Goal: Check status: Check status

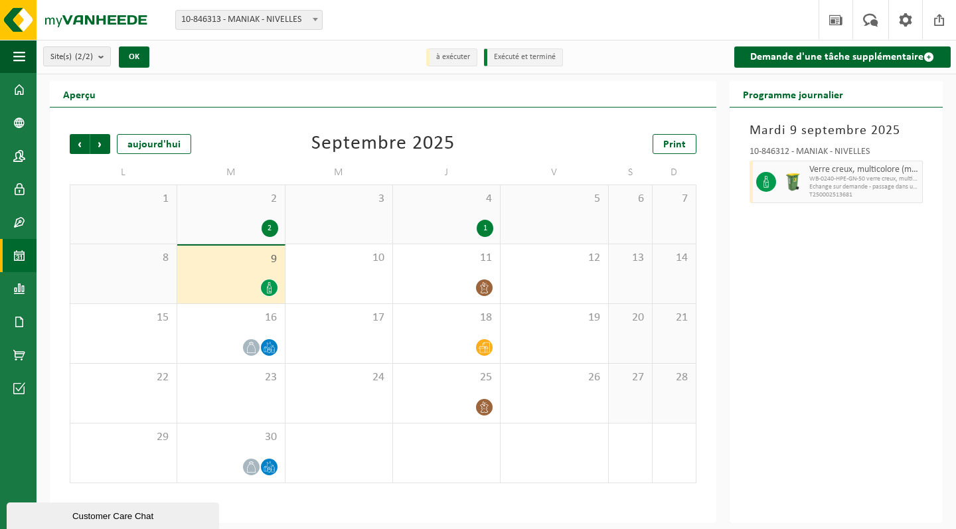
click at [303, 122] on div "Précédent Suivant aujourd'hui Septembre 2025 Print L M M J V S D 1 2 2 3 4 1 5 …" at bounding box center [383, 309] width 640 height 376
click at [241, 189] on div "2 2" at bounding box center [230, 214] width 107 height 58
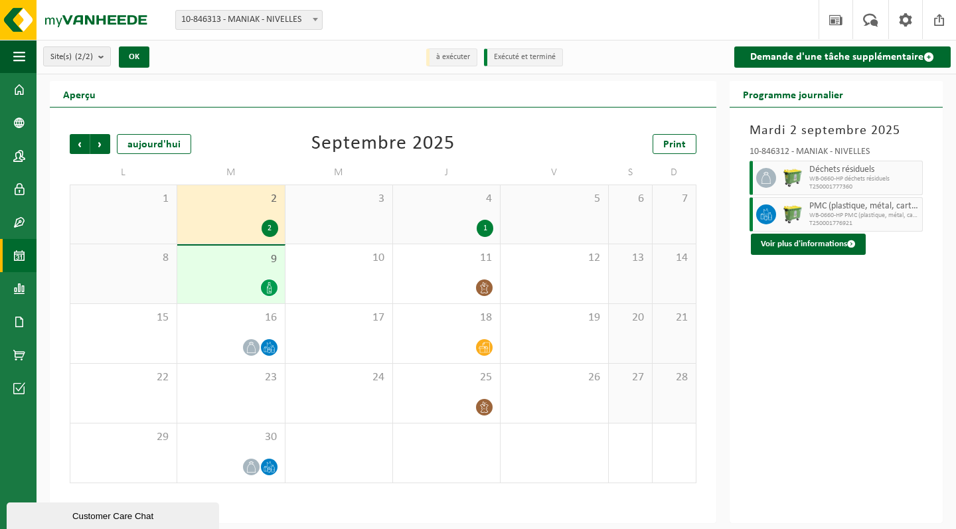
click at [349, 217] on div "3" at bounding box center [339, 214] width 107 height 58
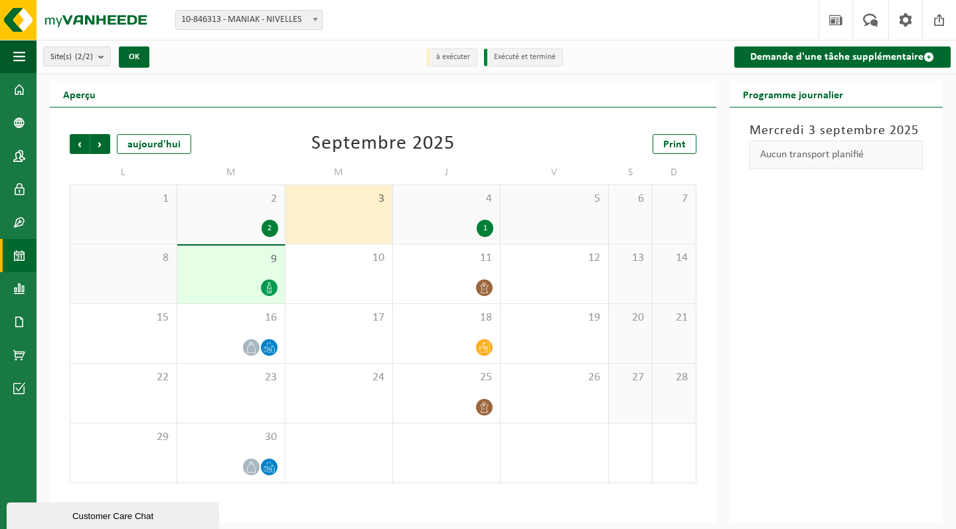
click at [223, 271] on div "9" at bounding box center [230, 275] width 107 height 58
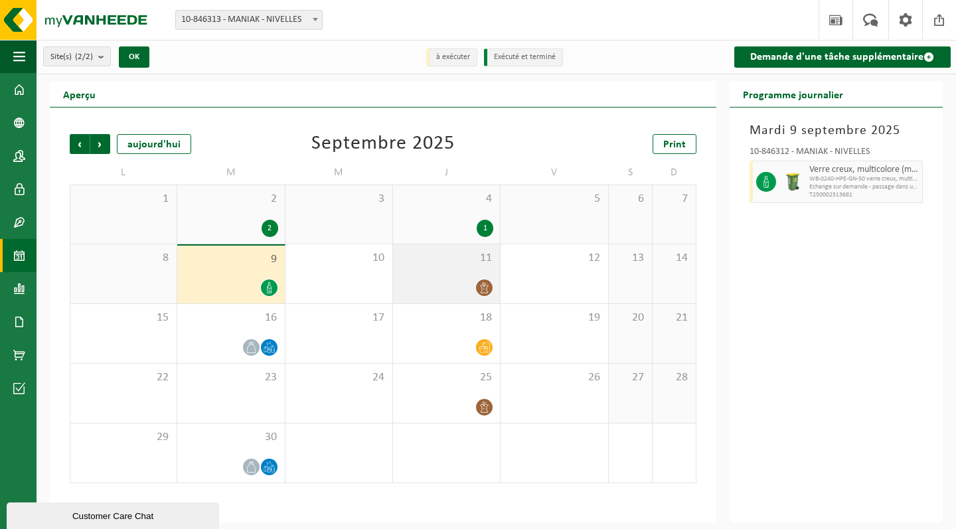
click at [474, 284] on div at bounding box center [447, 288] width 94 height 18
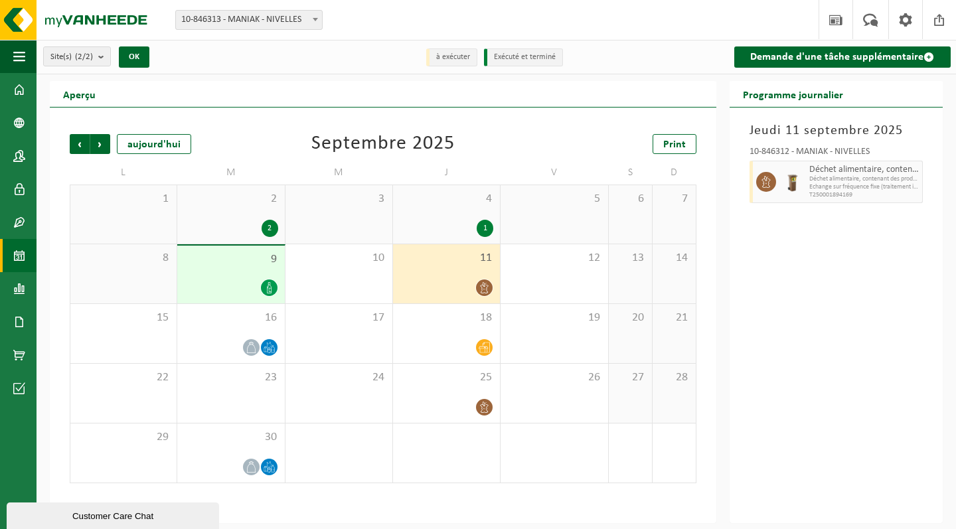
click at [234, 282] on div at bounding box center [231, 288] width 94 height 18
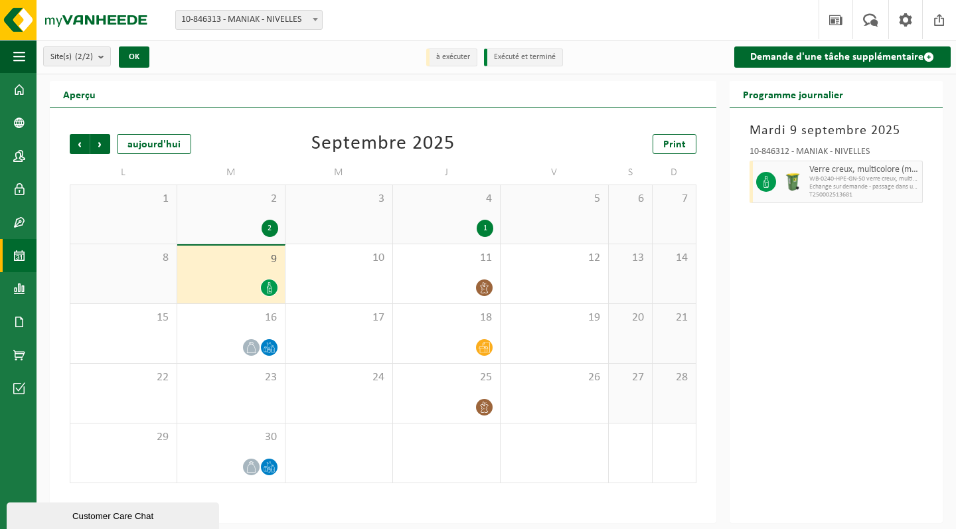
click at [241, 213] on div "2 2" at bounding box center [230, 214] width 107 height 58
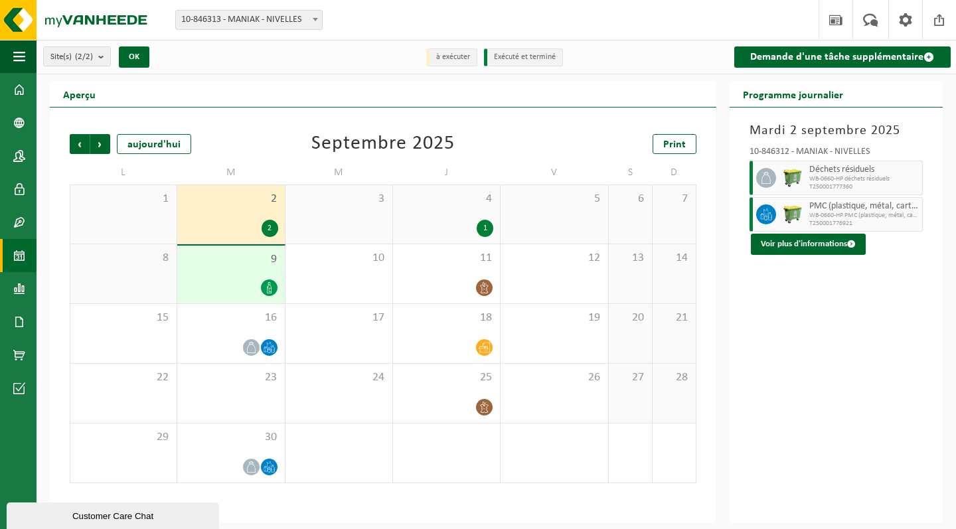
click at [461, 199] on span "4" at bounding box center [447, 199] width 94 height 15
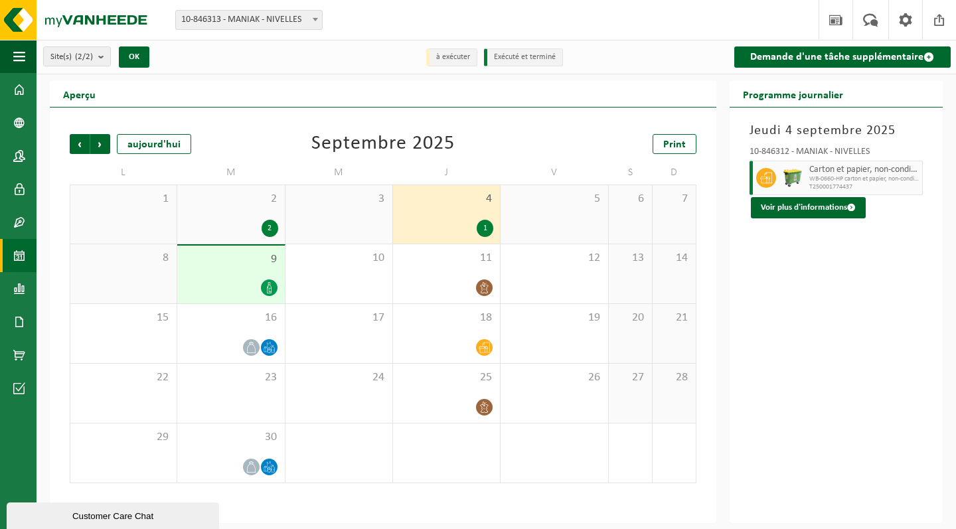
click at [226, 270] on div "9" at bounding box center [230, 275] width 107 height 58
